Goal: Information Seeking & Learning: Learn about a topic

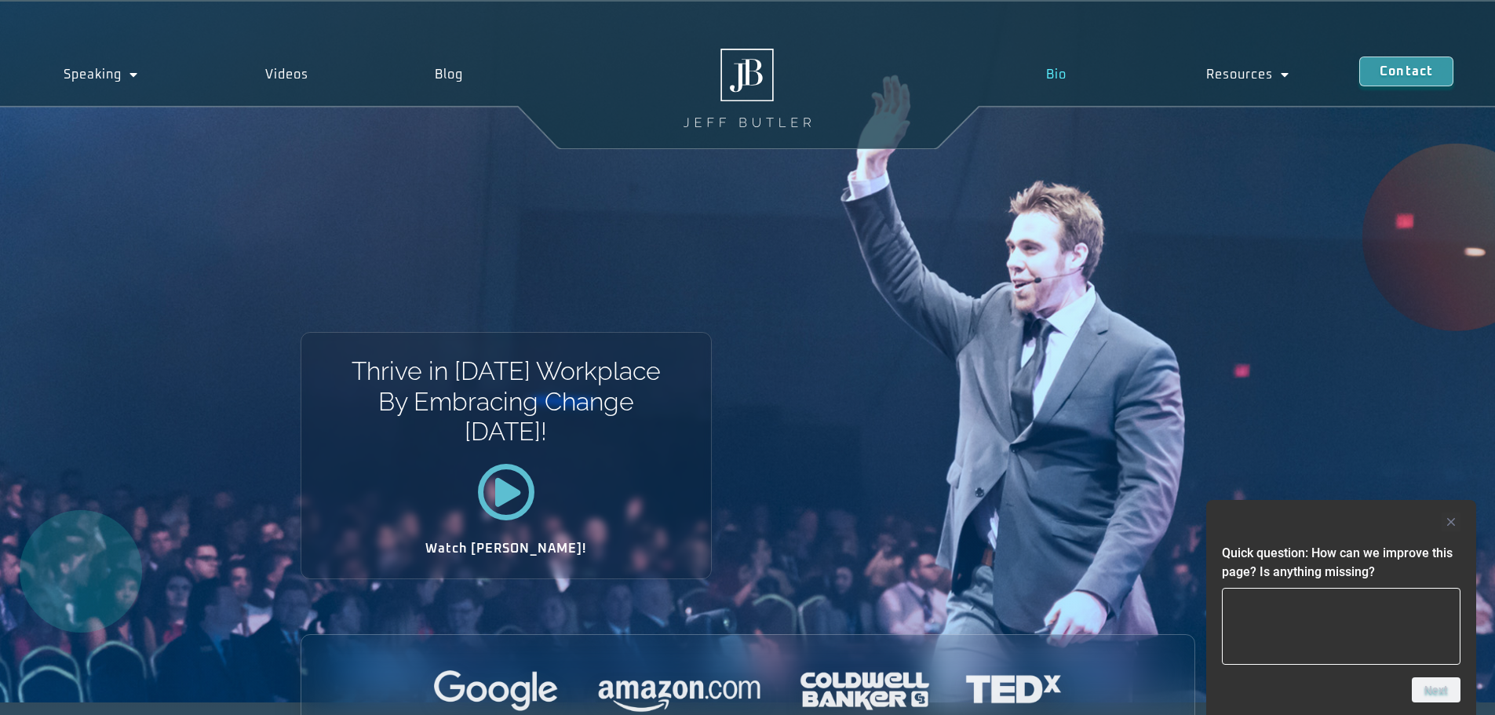
click at [1057, 76] on link "Bio" at bounding box center [1055, 74] width 160 height 36
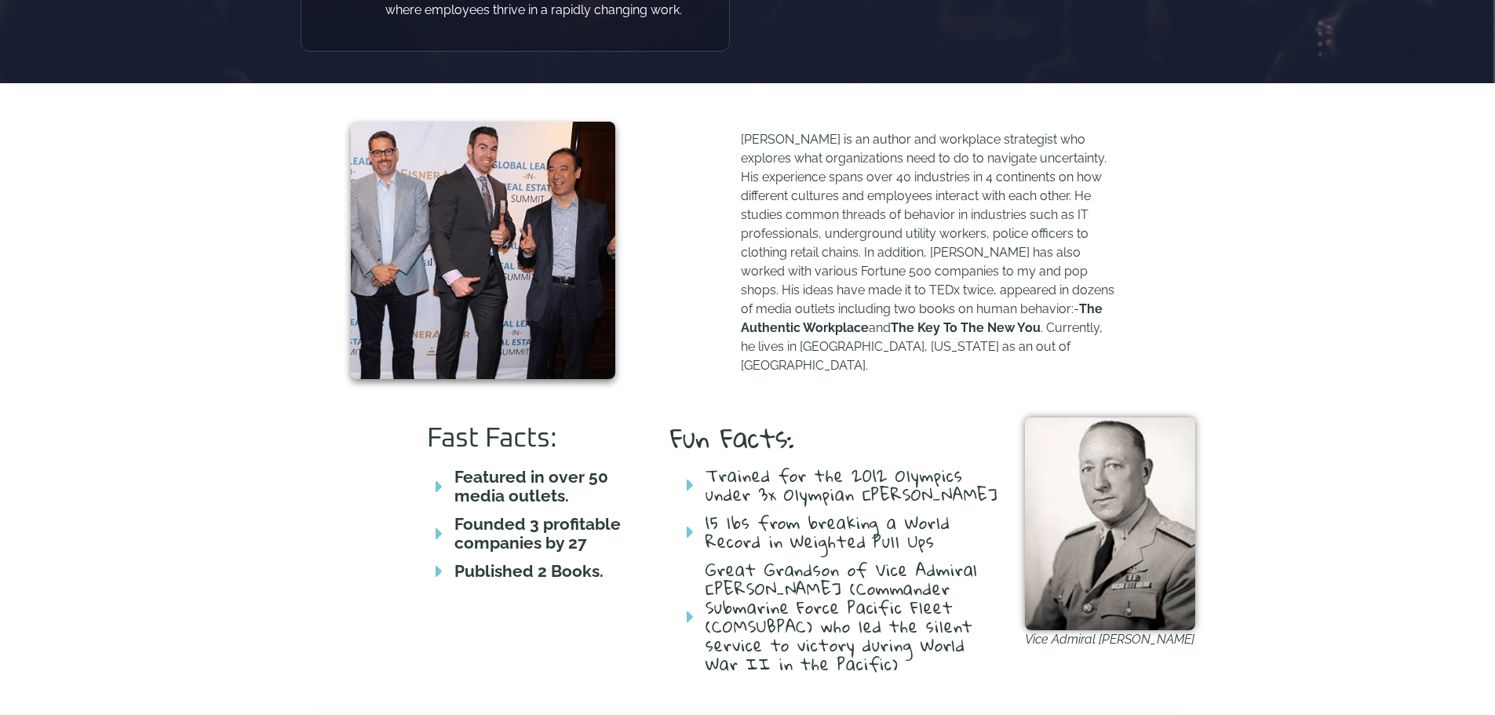
scroll to position [522, 0]
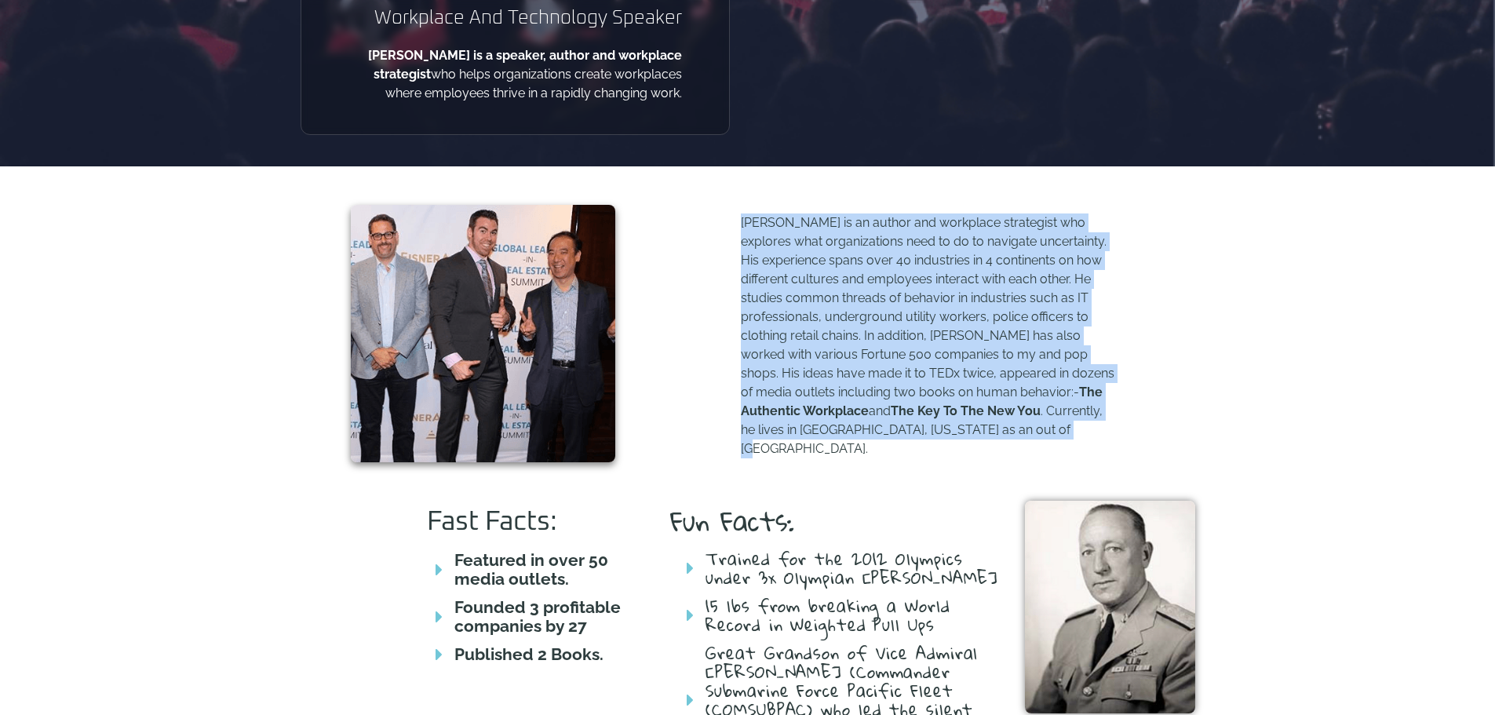
drag, startPoint x: 742, startPoint y: 220, endPoint x: 1007, endPoint y: 427, distance: 335.9
click at [1007, 427] on p "Jeff Butler is an author and workplace strategist who explores what organizatio…" at bounding box center [929, 335] width 376 height 245
copy p "Jeff Butler is an author and workplace strategist who explores what organizatio…"
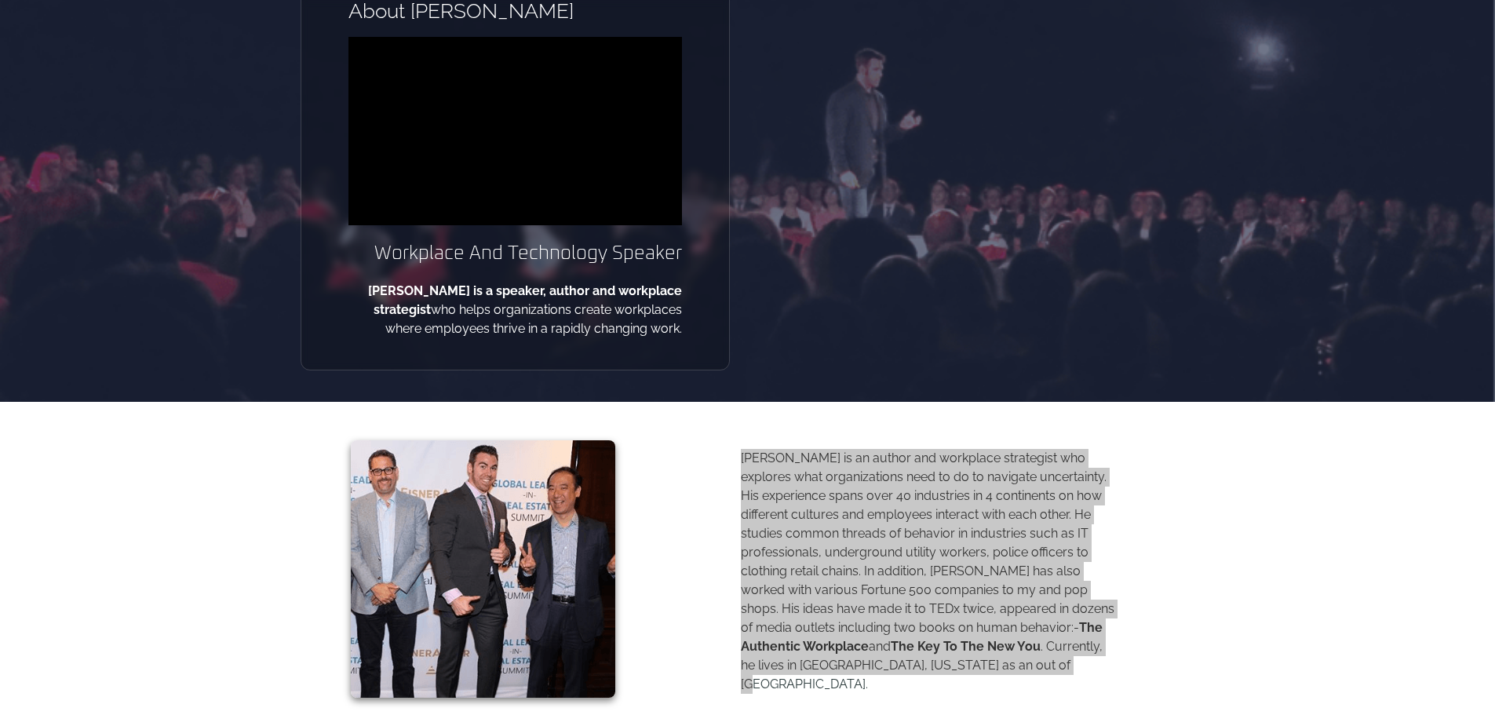
scroll to position [0, 0]
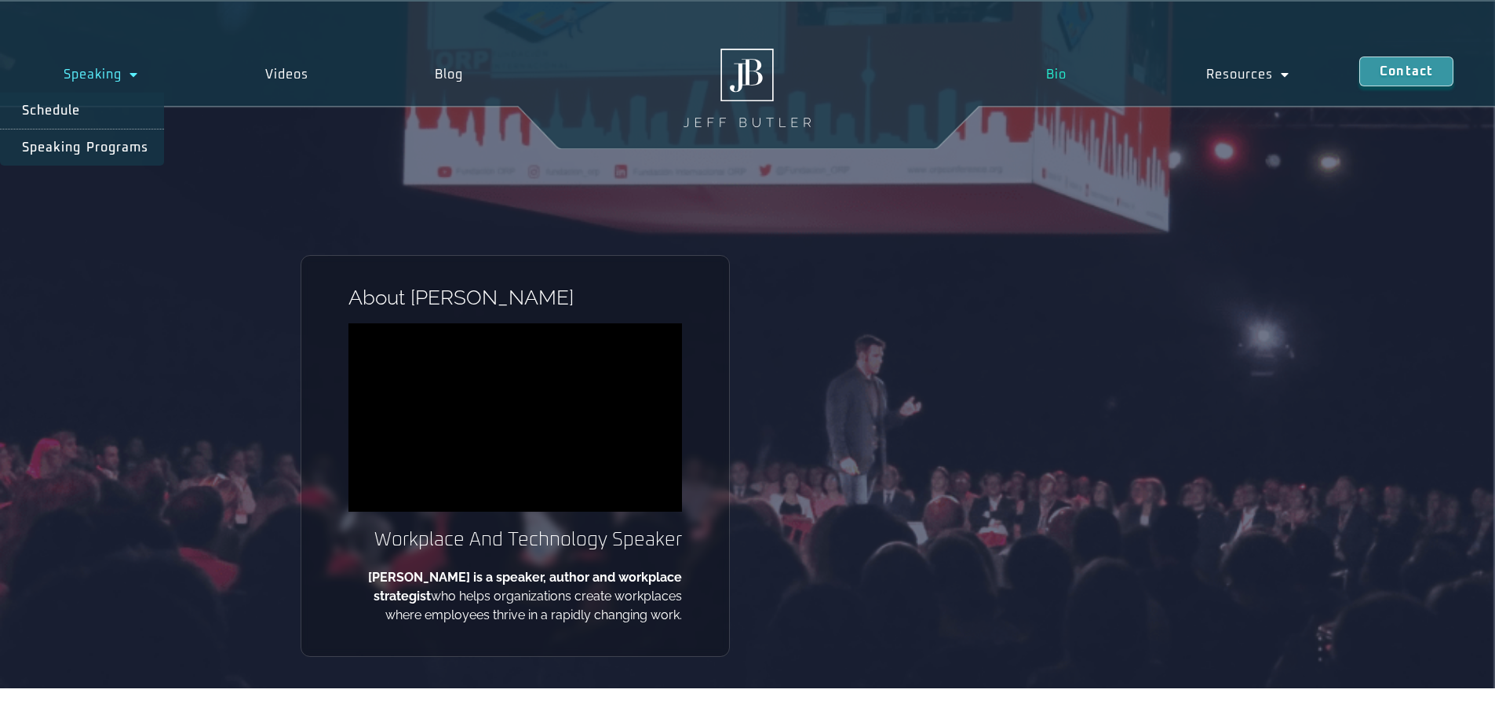
click at [105, 82] on link "Speaking" at bounding box center [101, 74] width 202 height 36
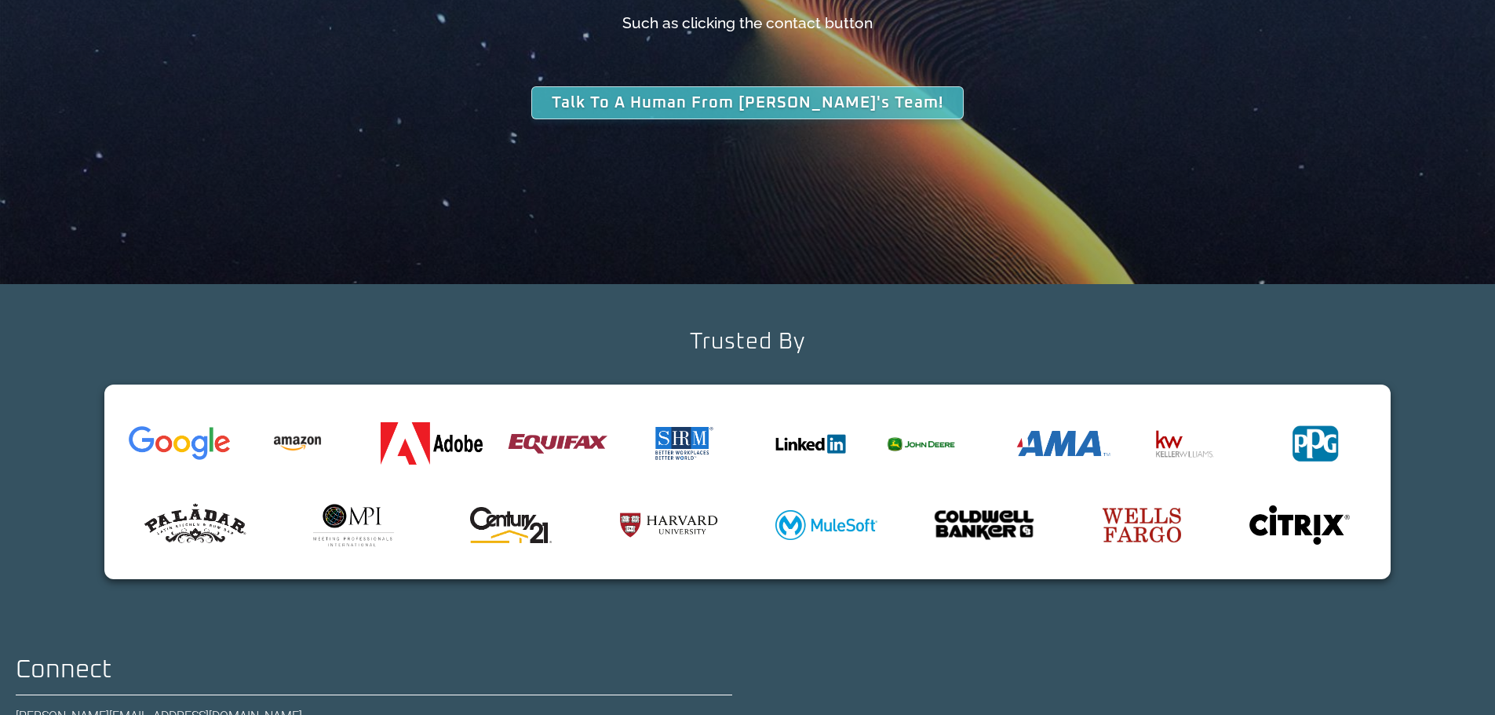
scroll to position [5084, 0]
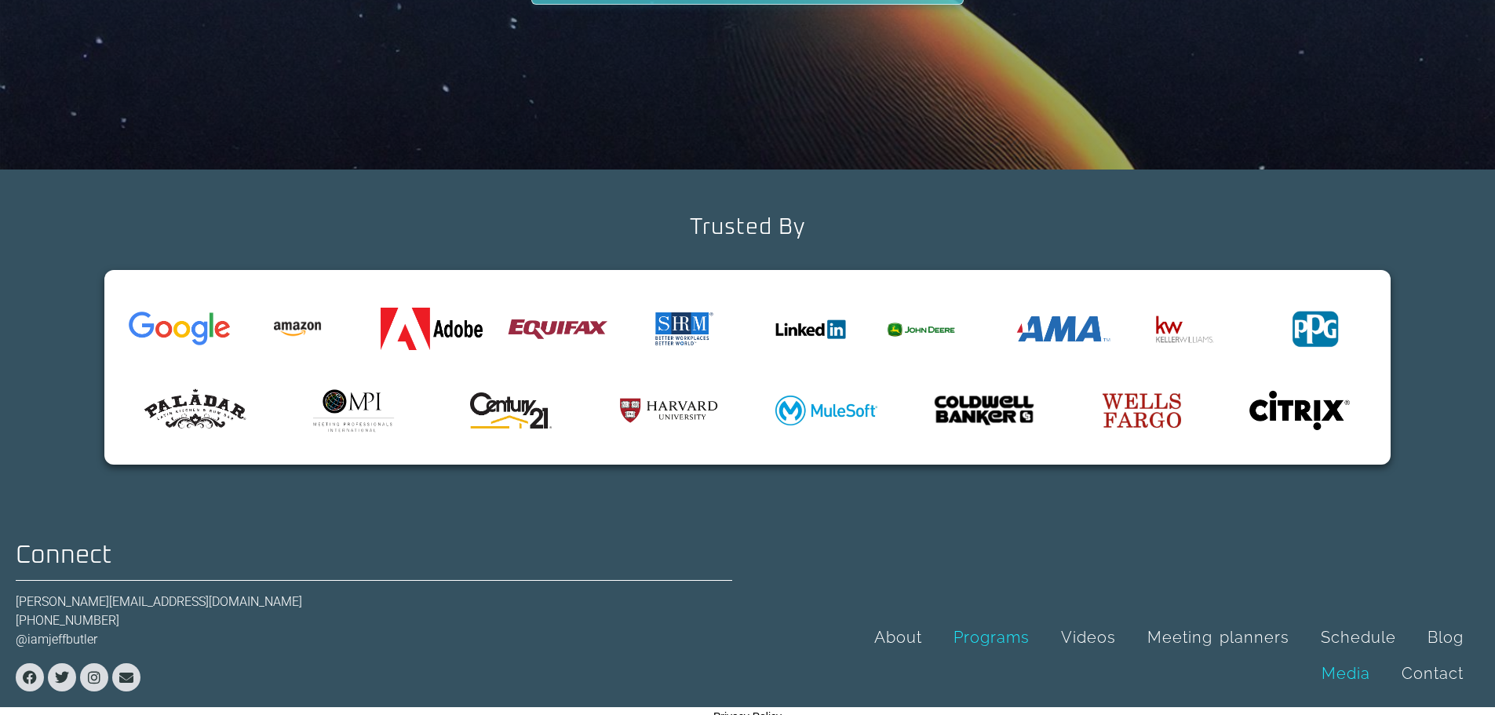
click at [1351, 658] on link "Media" at bounding box center [1346, 673] width 80 height 36
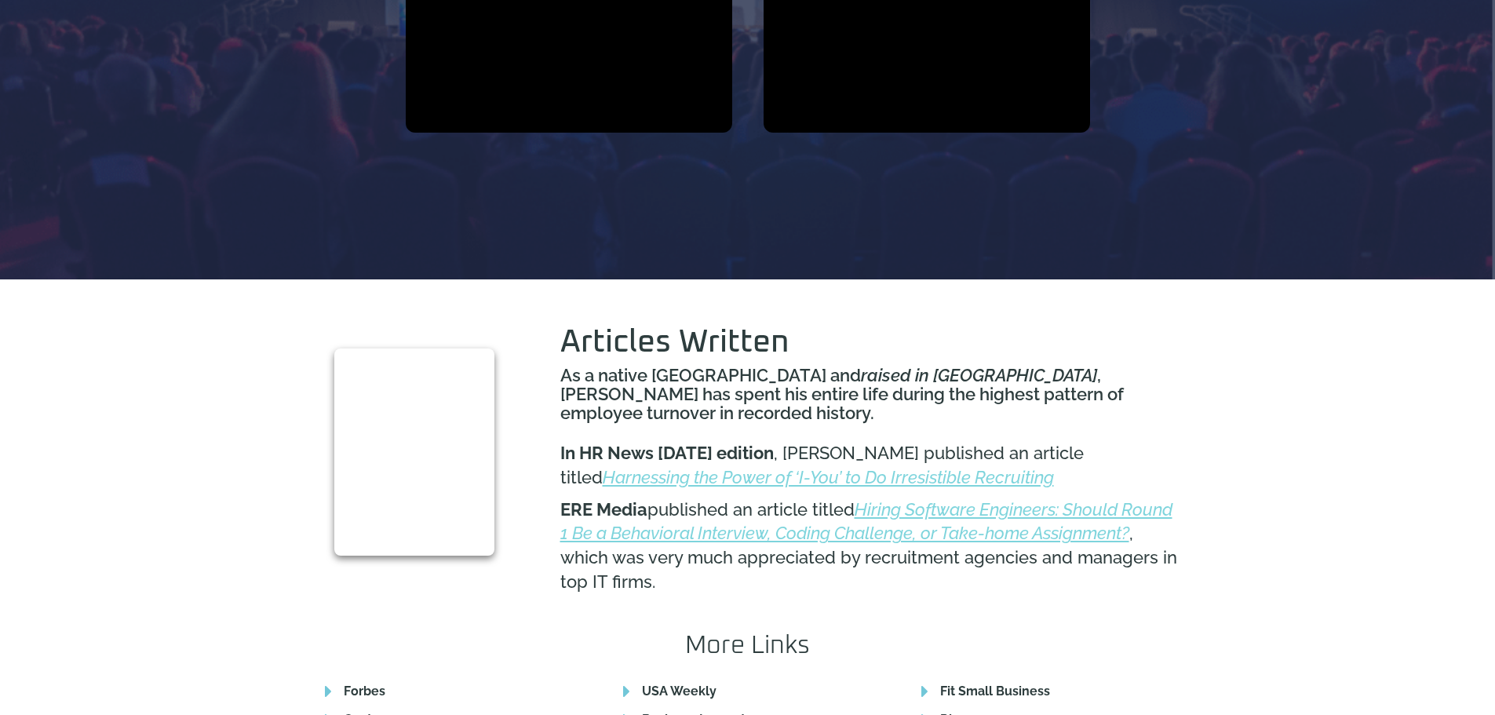
scroll to position [1648, 0]
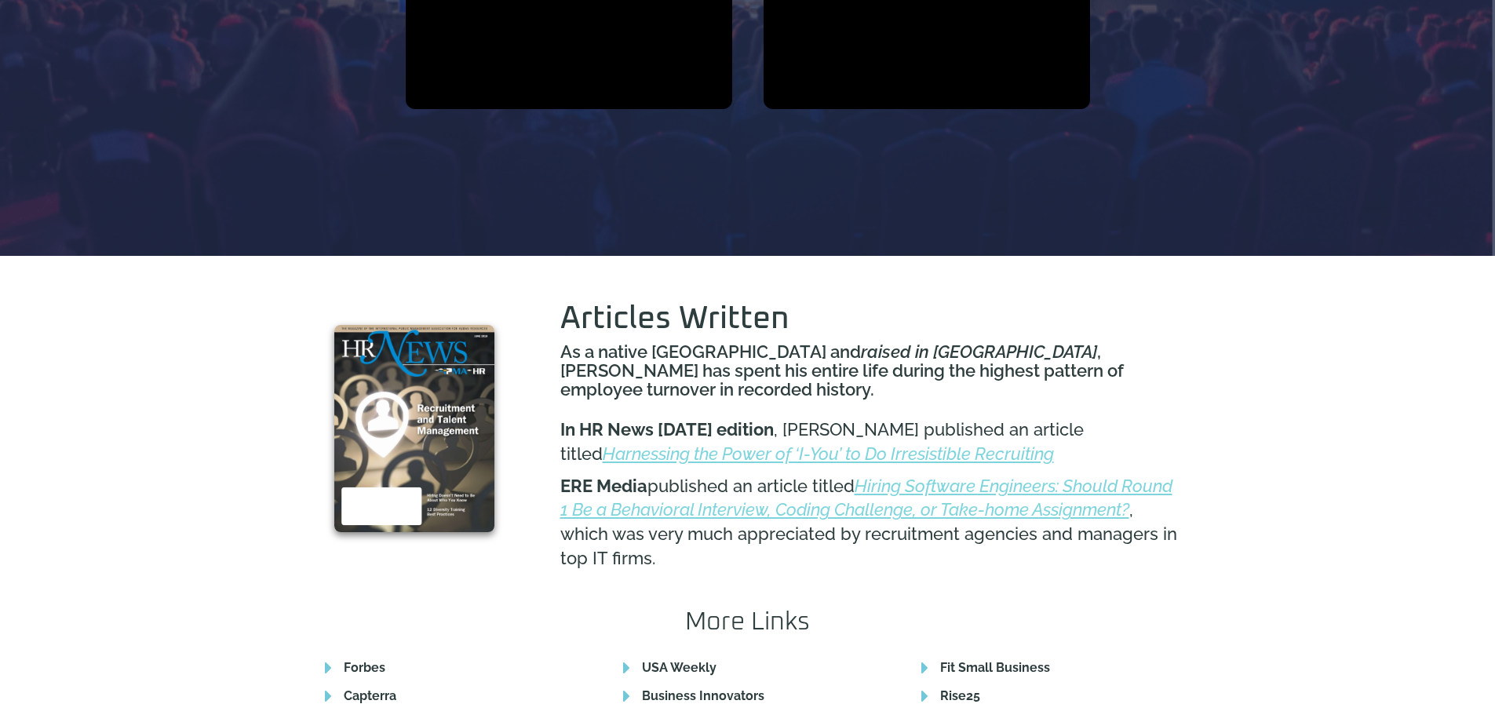
click at [1054, 443] on em "Harnessing the Power of ‘I-You’ to Do Irresistible Recruiting" at bounding box center [828, 453] width 451 height 20
click at [886, 475] on em "Hiring Software Engineers: Should Round 1 Be a Behavioral Interview, Coding Cha…" at bounding box center [866, 497] width 612 height 45
